Goal: Task Accomplishment & Management: Complete application form

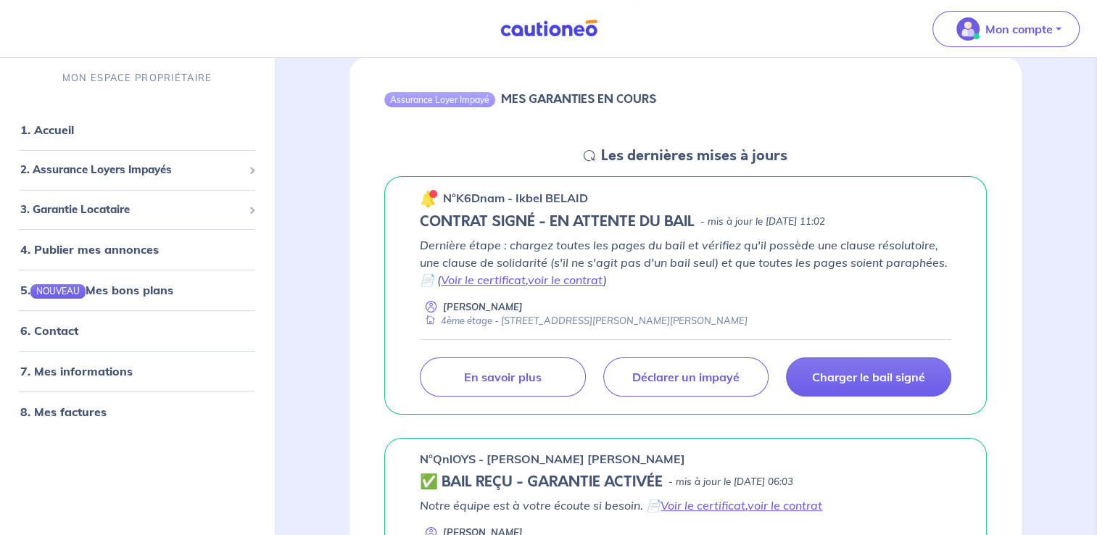
scroll to position [145, 0]
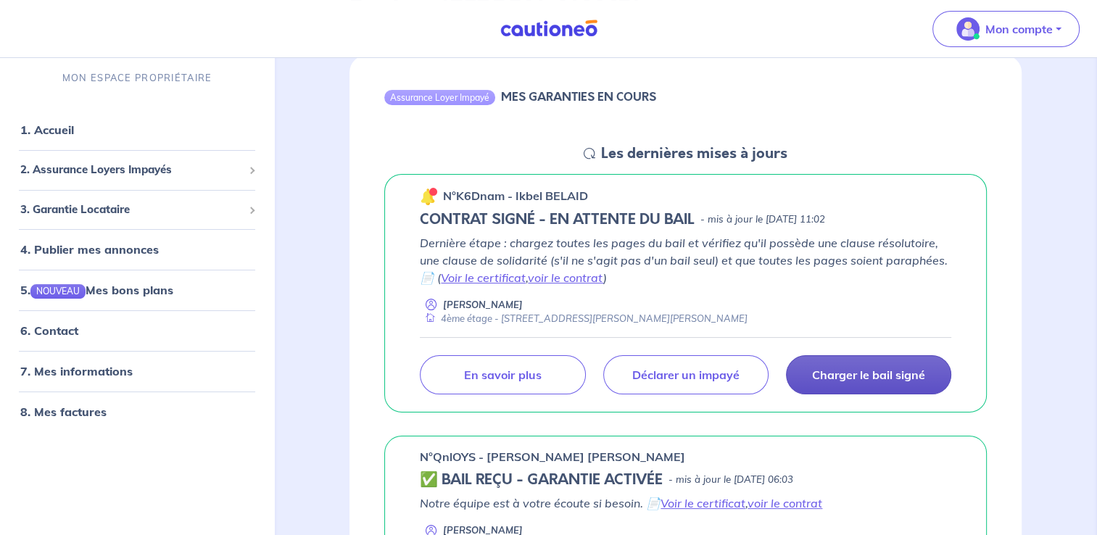
click at [851, 376] on p "Charger le bail signé" at bounding box center [868, 375] width 113 height 15
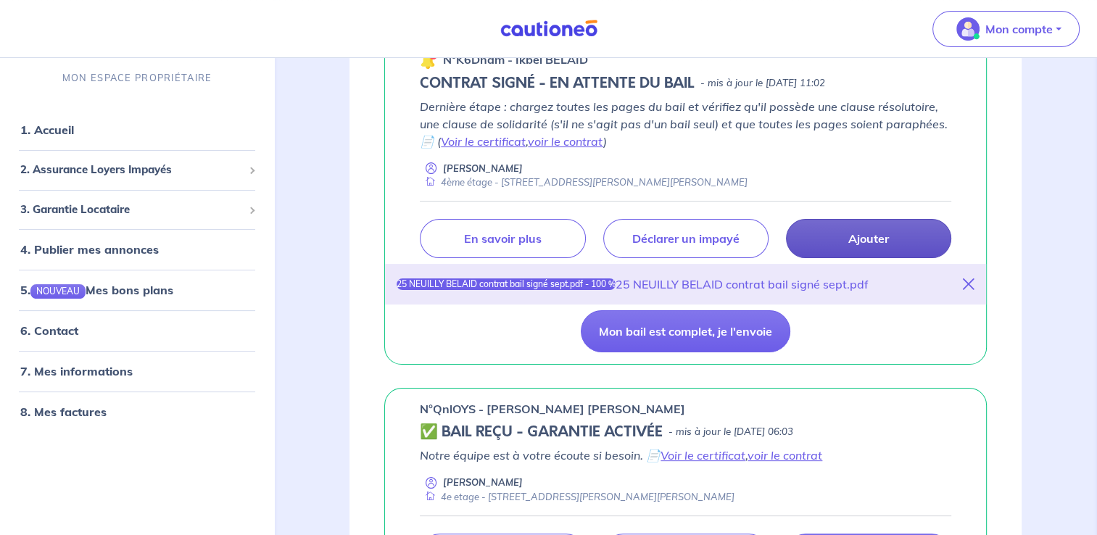
scroll to position [290, 0]
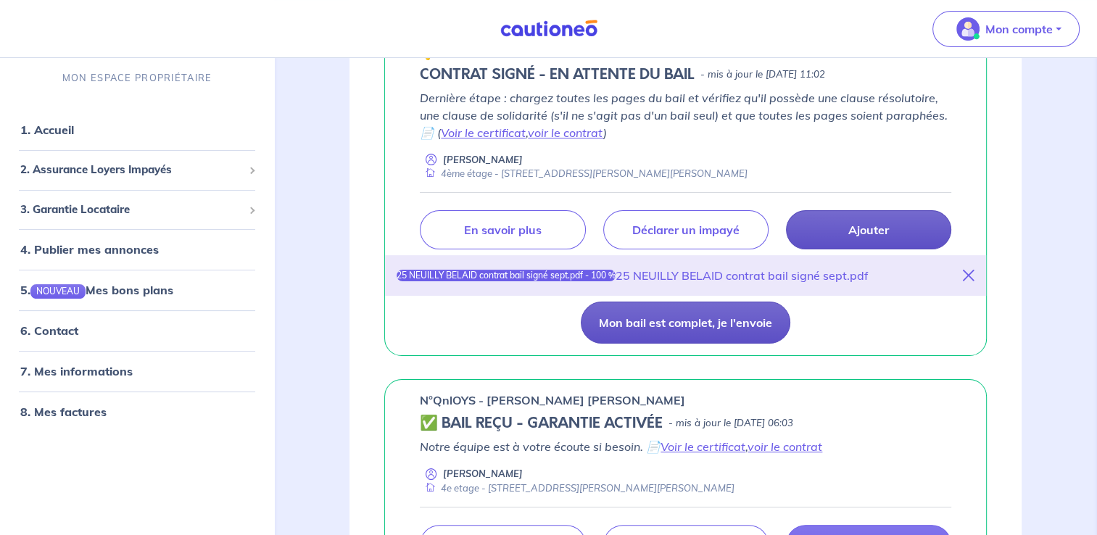
click at [650, 321] on button "Mon bail est complet, je l'envoie" at bounding box center [686, 323] width 210 height 42
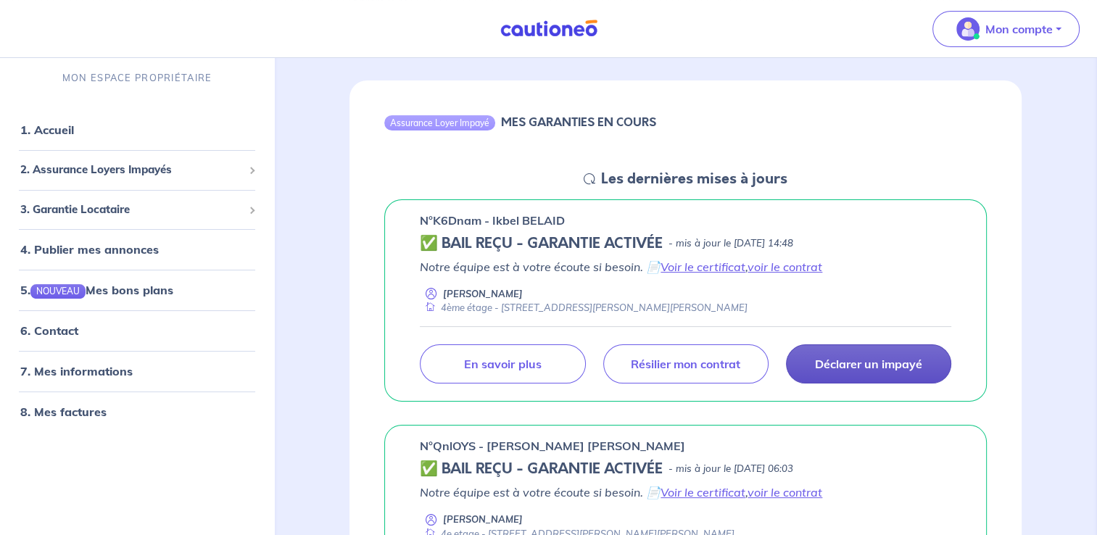
scroll to position [73, 0]
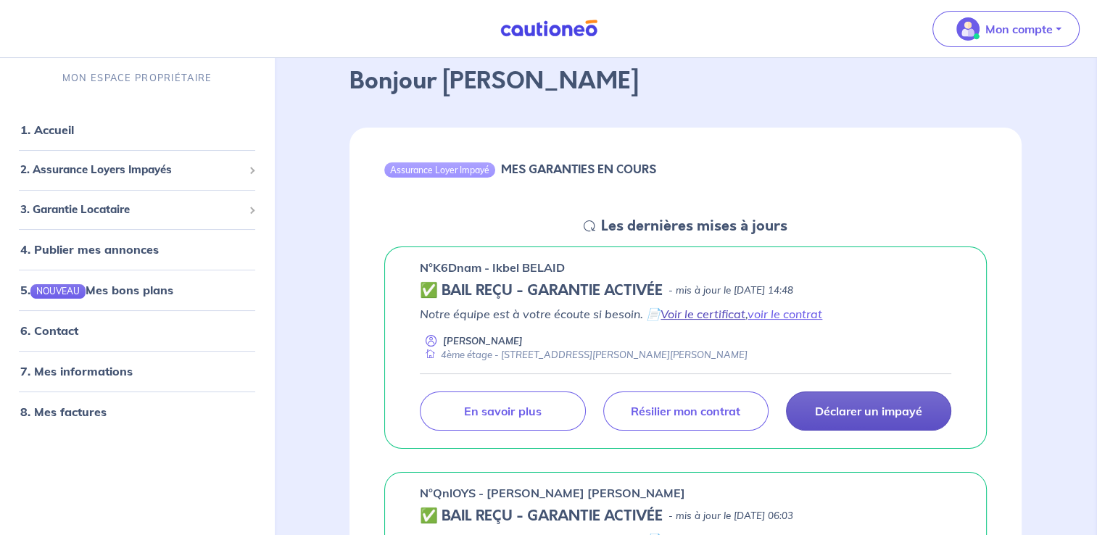
click at [716, 315] on link "Voir le certificat" at bounding box center [702, 314] width 85 height 15
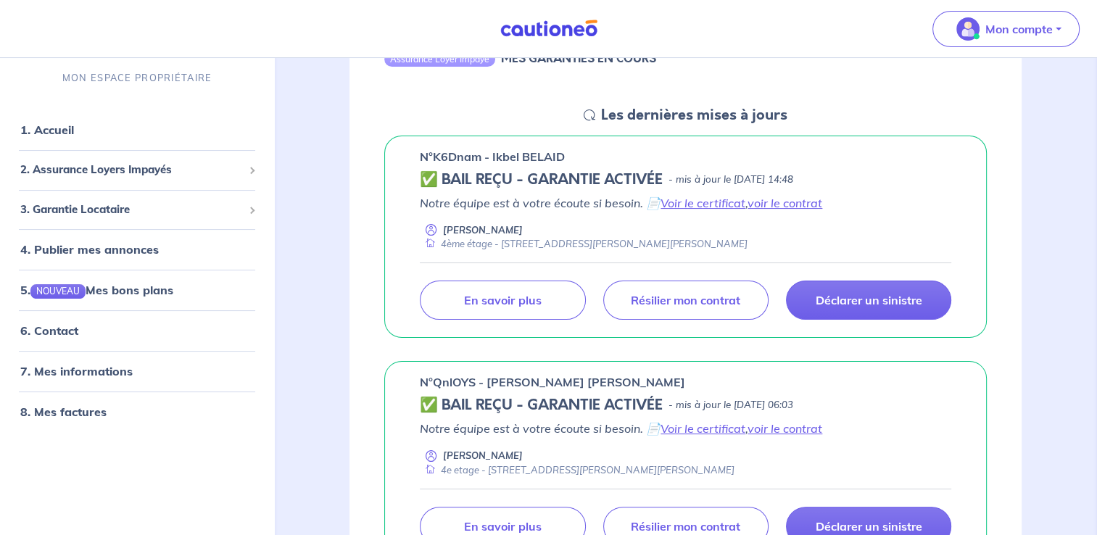
scroll to position [218, 0]
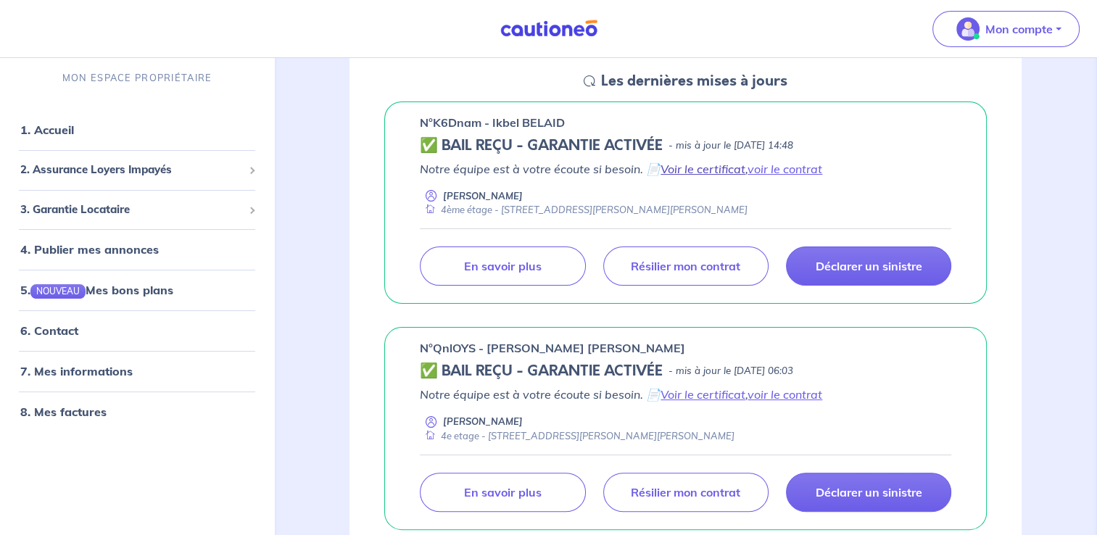
click at [718, 170] on link "Voir le certificat" at bounding box center [702, 169] width 85 height 15
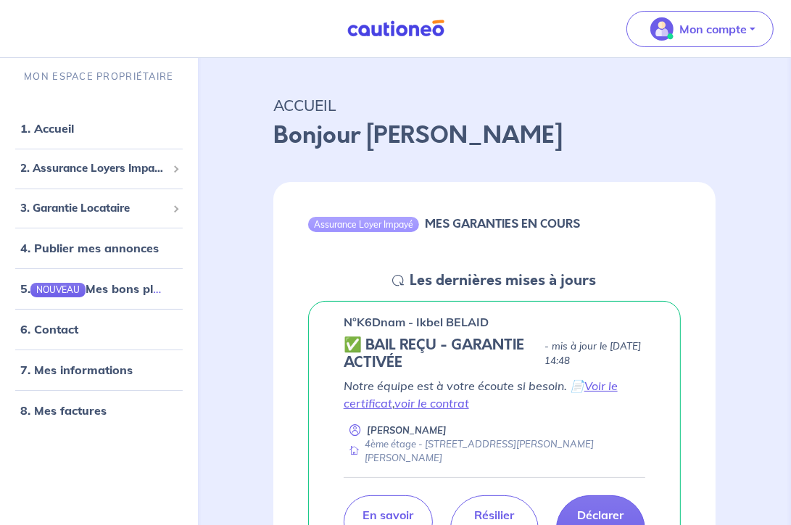
scroll to position [73, 0]
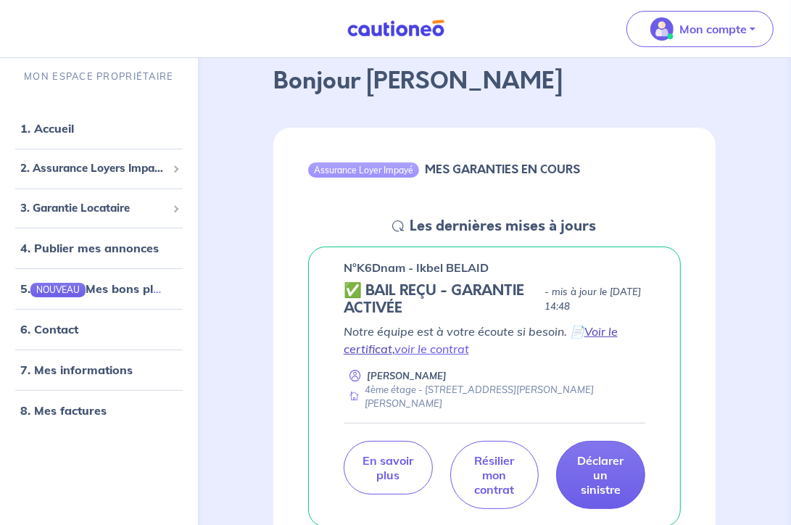
click at [376, 351] on link "Voir le certificat" at bounding box center [481, 340] width 274 height 32
click at [405, 354] on link "voir le contrat" at bounding box center [431, 348] width 75 height 15
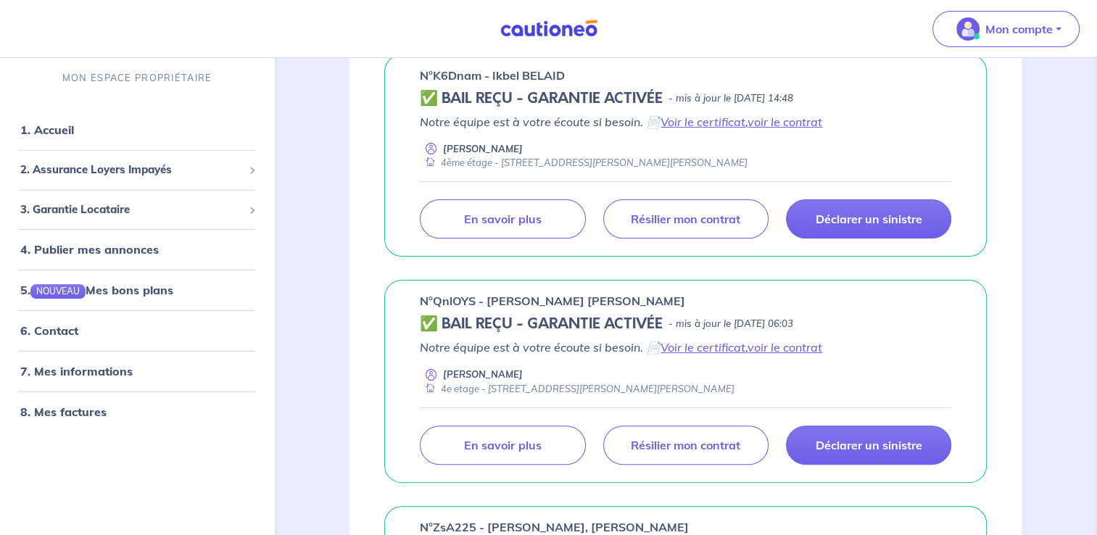
scroll to position [290, 0]
